Goal: Information Seeking & Learning: Find specific fact

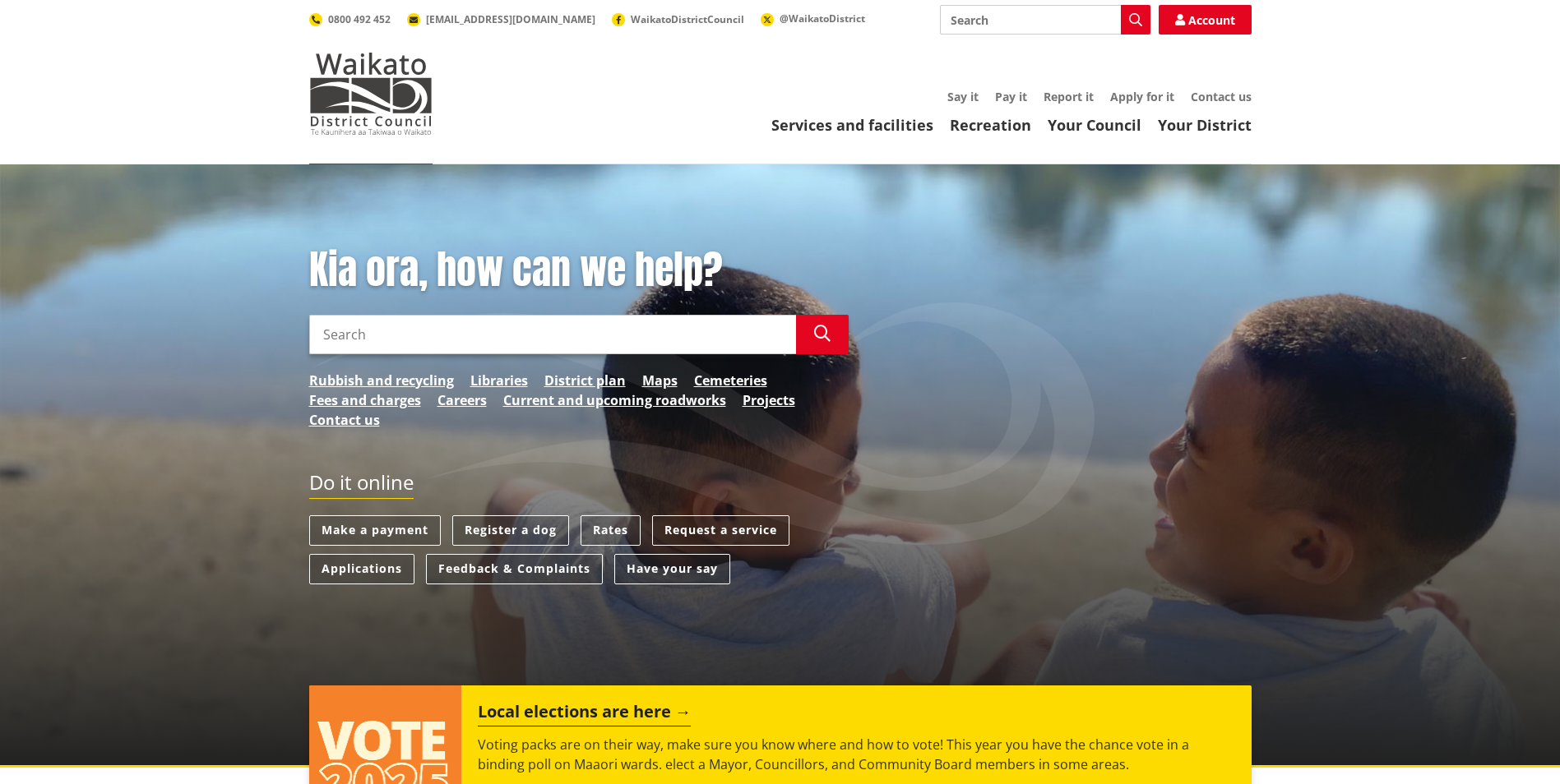
click at [564, 323] on input "Search" at bounding box center [552, 335] width 487 height 40
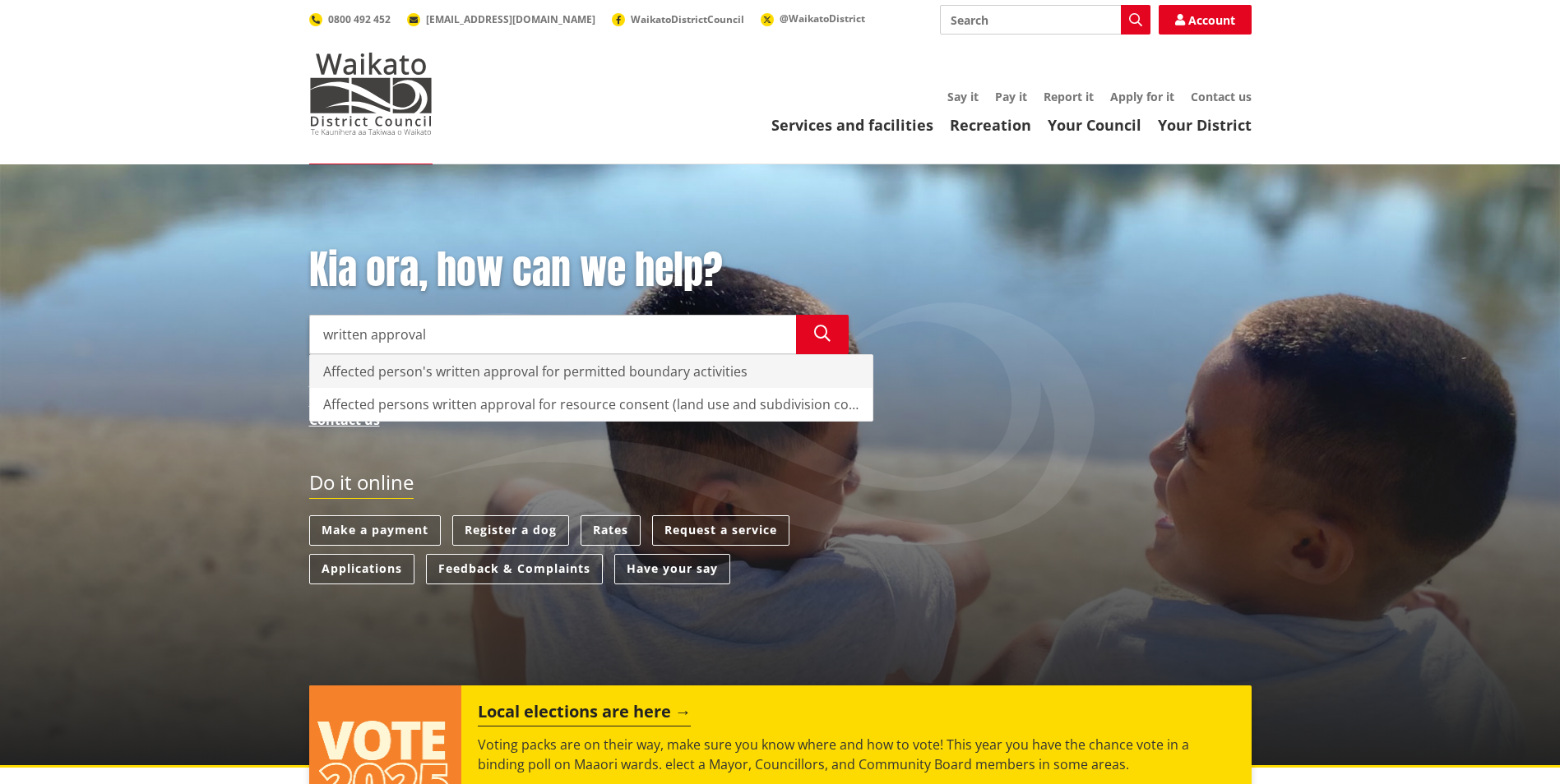
type input "written approval"
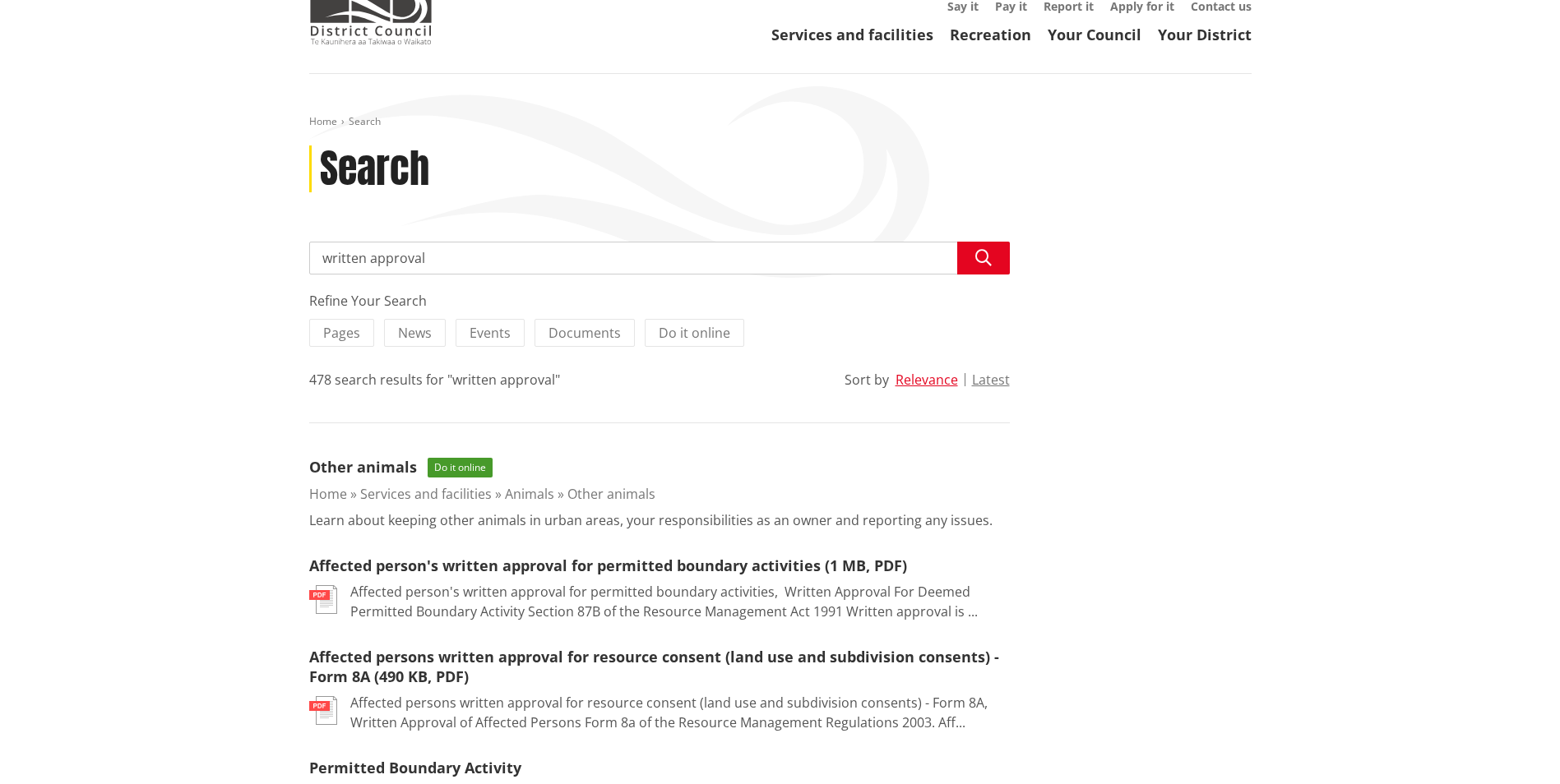
scroll to position [164, 0]
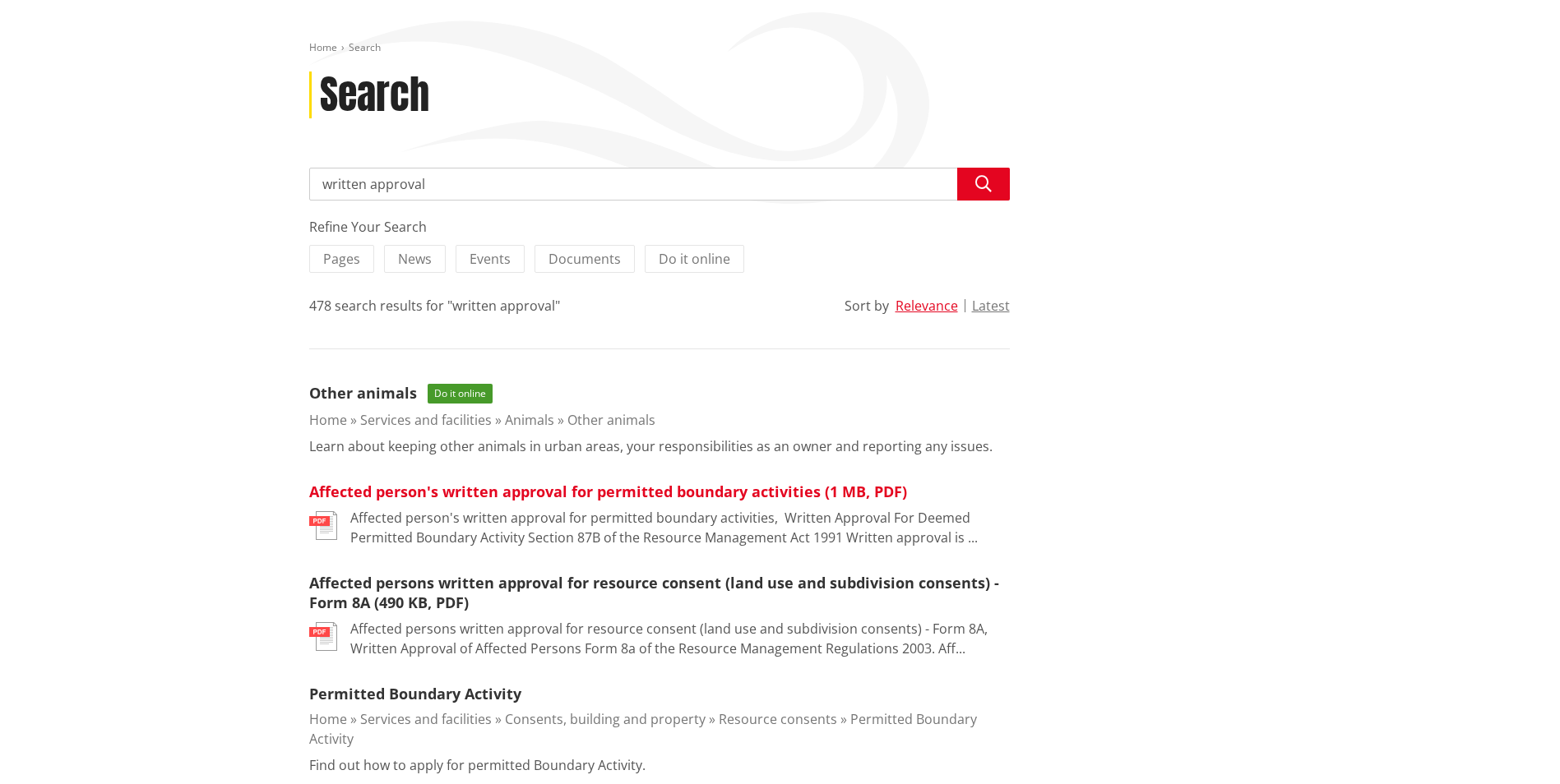
click at [649, 493] on link "Affected person's written approval for permitted boundary activities (1 MB, PDF)" at bounding box center [607, 491] width 598 height 20
